Goal: Transaction & Acquisition: Download file/media

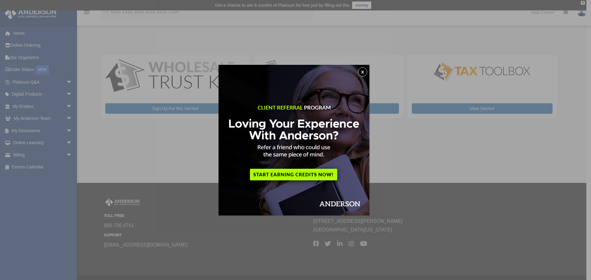
click at [363, 71] on button "x" at bounding box center [362, 71] width 9 height 9
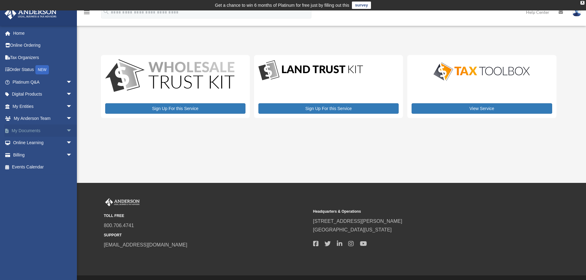
click at [24, 130] on link "My Documents arrow_drop_down" at bounding box center [42, 131] width 77 height 12
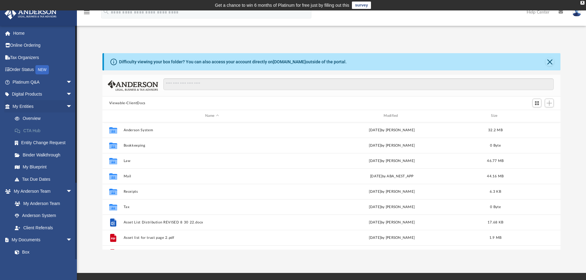
scroll to position [135, 453]
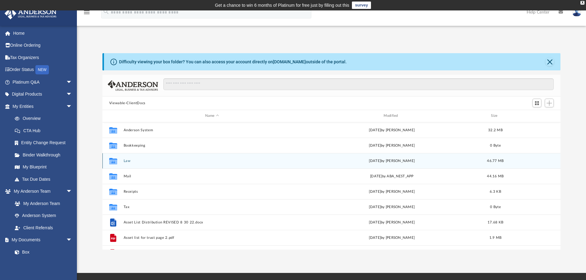
click at [121, 160] on div "Collaborated Folder Law [DATE] by [PERSON_NAME] 46.77 MB" at bounding box center [331, 160] width 458 height 15
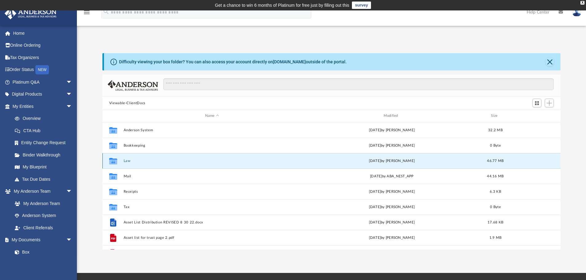
click at [125, 161] on button "Law" at bounding box center [211, 161] width 177 height 4
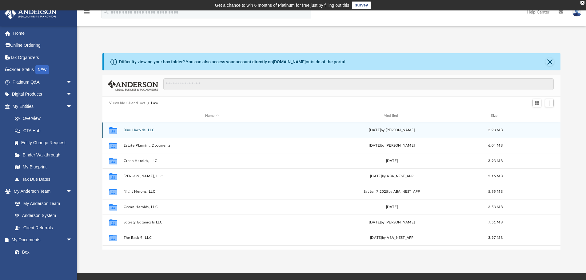
click at [149, 130] on button "Blue Harolds, LLC" at bounding box center [211, 130] width 177 height 4
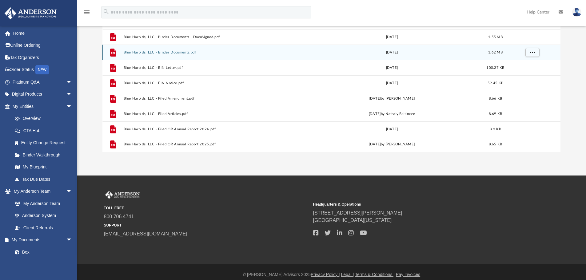
scroll to position [103, 0]
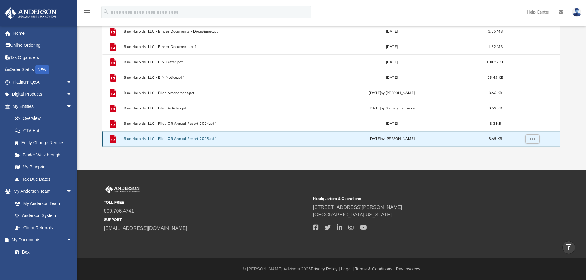
click at [176, 138] on button "Blue Harolds, LLC - Filed OR Annual Report 2025.pdf" at bounding box center [211, 139] width 177 height 4
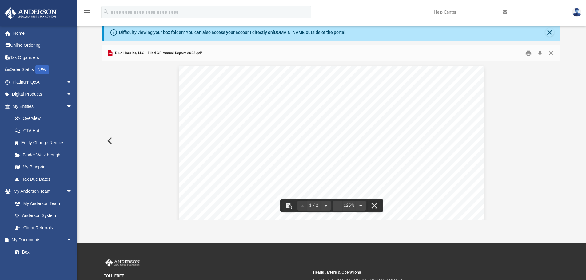
scroll to position [0, 0]
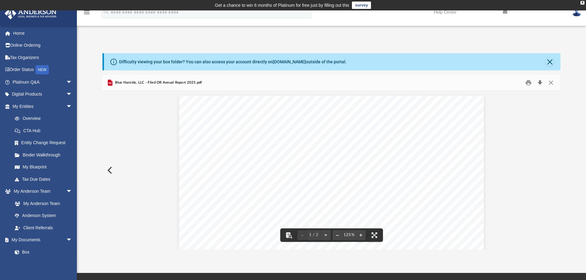
click at [539, 82] on button "Download" at bounding box center [539, 83] width 11 height 10
click at [552, 81] on button "Close" at bounding box center [550, 83] width 11 height 10
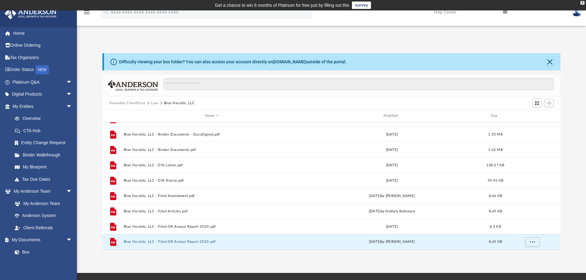
click at [154, 103] on button "Law" at bounding box center [154, 104] width 7 height 6
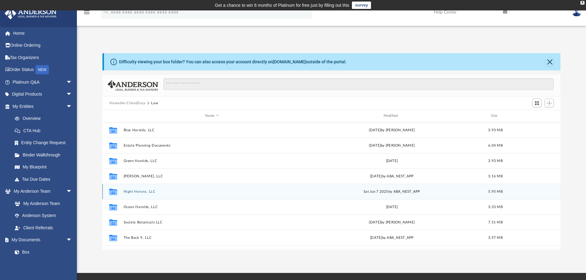
click at [145, 189] on div "Collaborated Folder Night Herons, LLC [DATE] by ABA_NEST_APP 5.95 MB" at bounding box center [331, 191] width 458 height 15
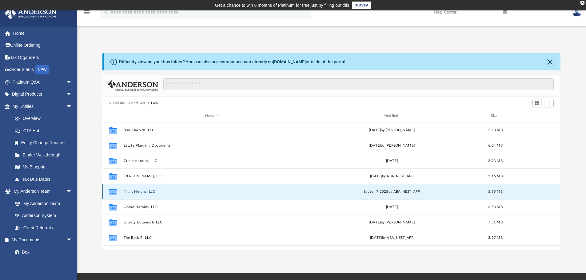
click at [146, 194] on button "Night Herons, LLC" at bounding box center [211, 192] width 177 height 4
click at [135, 191] on button "Night Herons, LLC" at bounding box center [211, 192] width 177 height 4
